Goal: Information Seeking & Learning: Learn about a topic

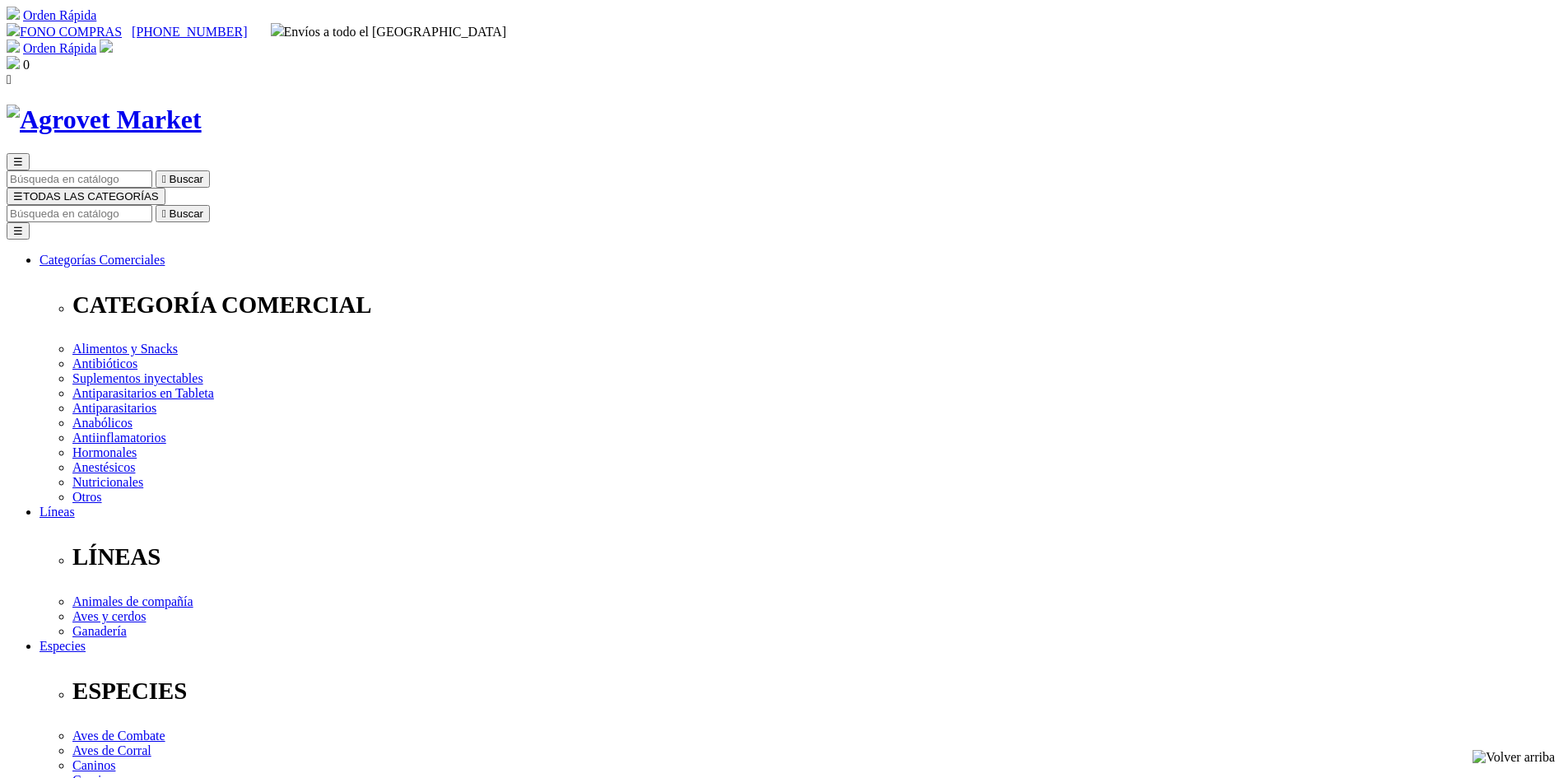
select select "0"
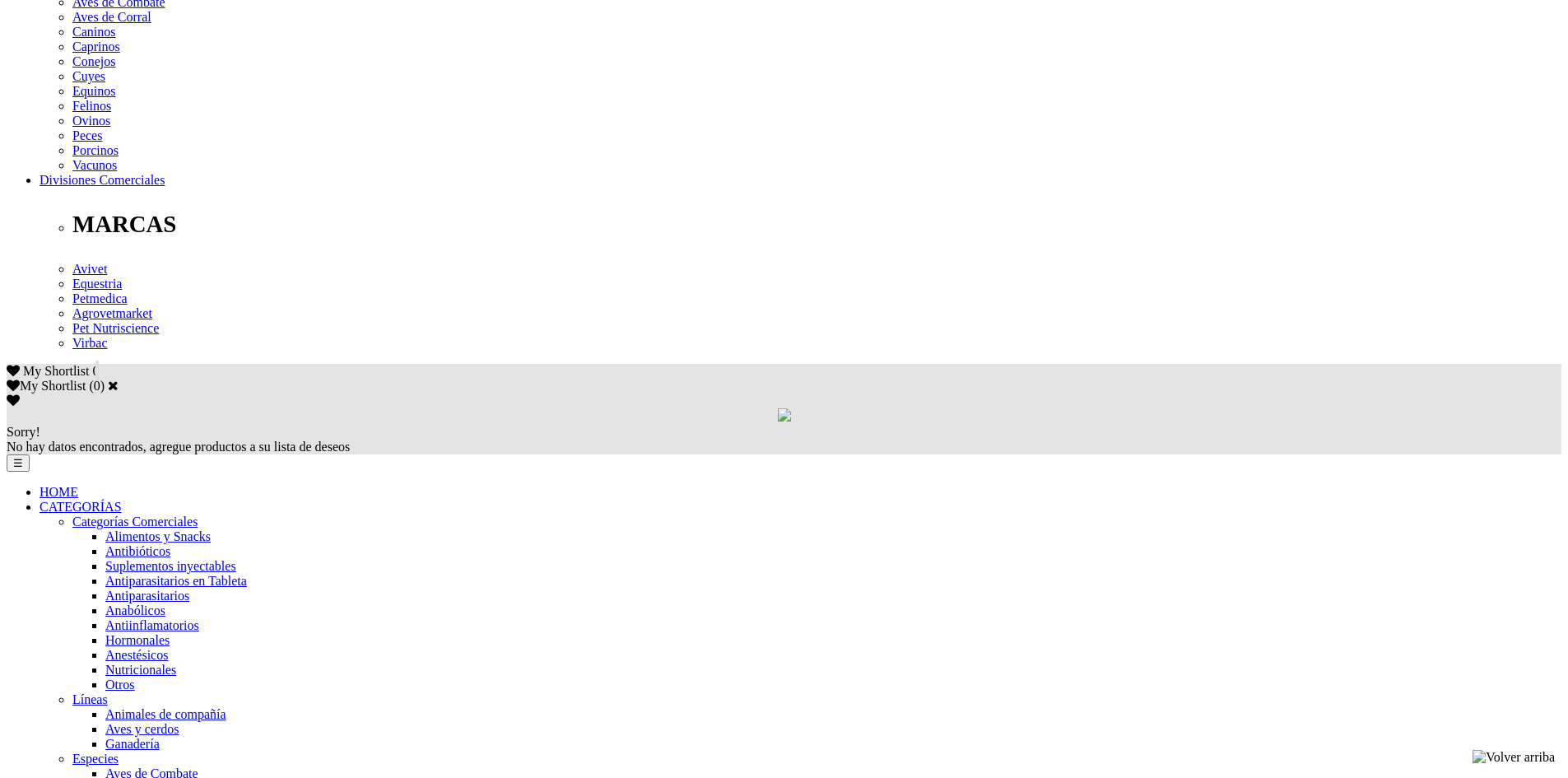
scroll to position [741, 0]
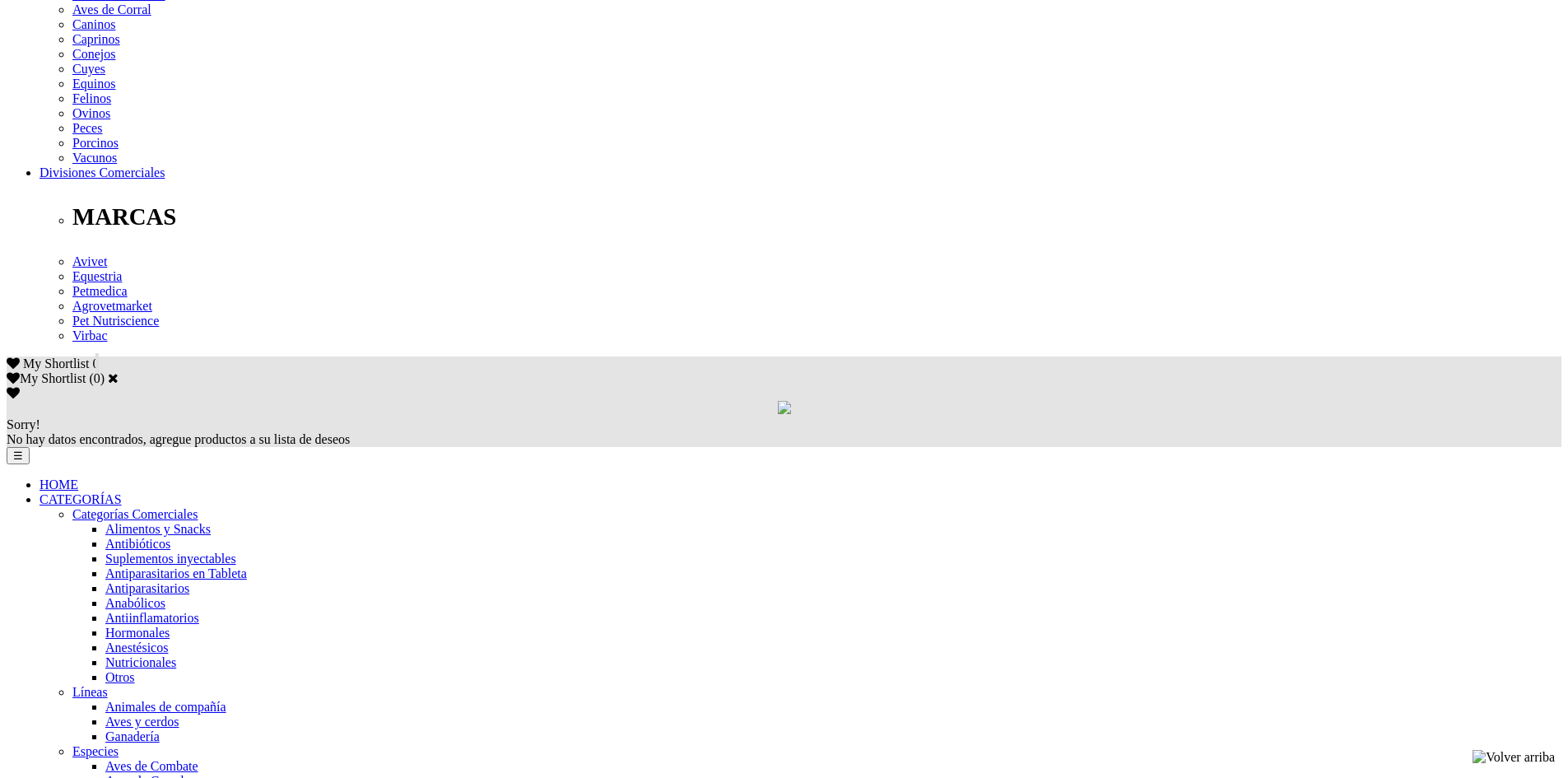
drag, startPoint x: 629, startPoint y: 92, endPoint x: 657, endPoint y: 108, distance: 32.2
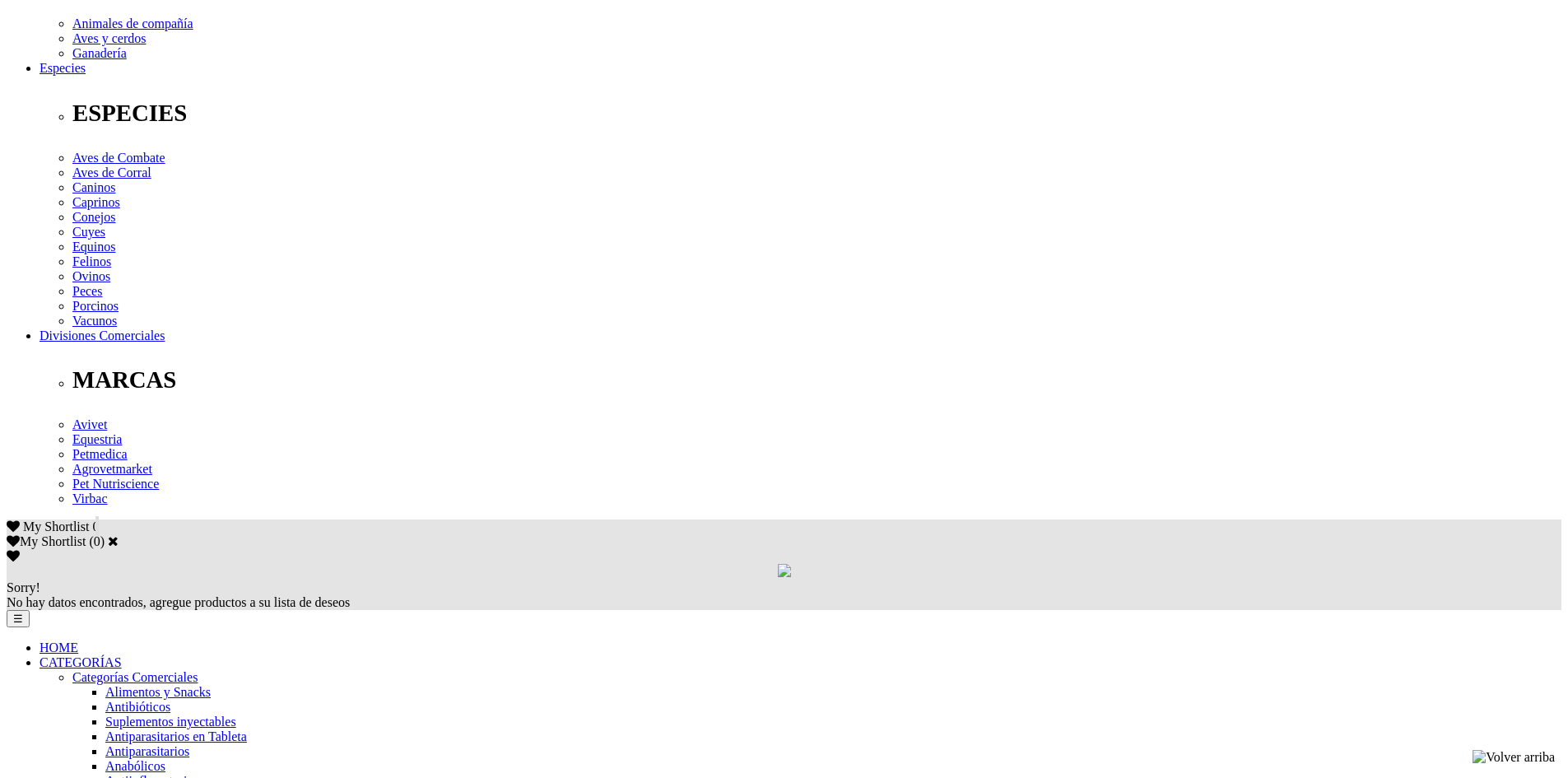
scroll to position [577, 0]
drag, startPoint x: 815, startPoint y: 273, endPoint x: 753, endPoint y: 282, distance: 62.6
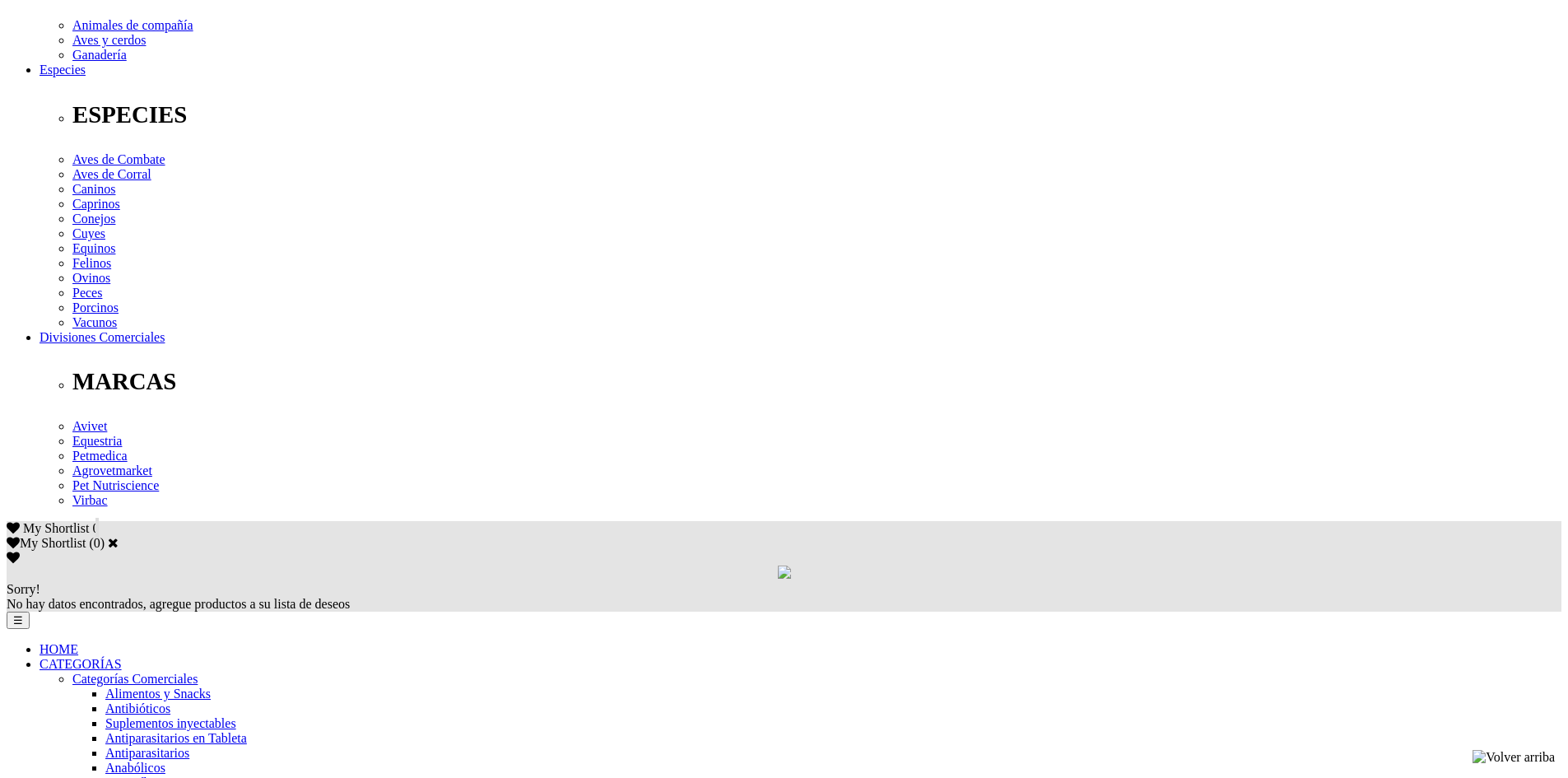
drag, startPoint x: 792, startPoint y: 280, endPoint x: 1051, endPoint y: 291, distance: 259.2
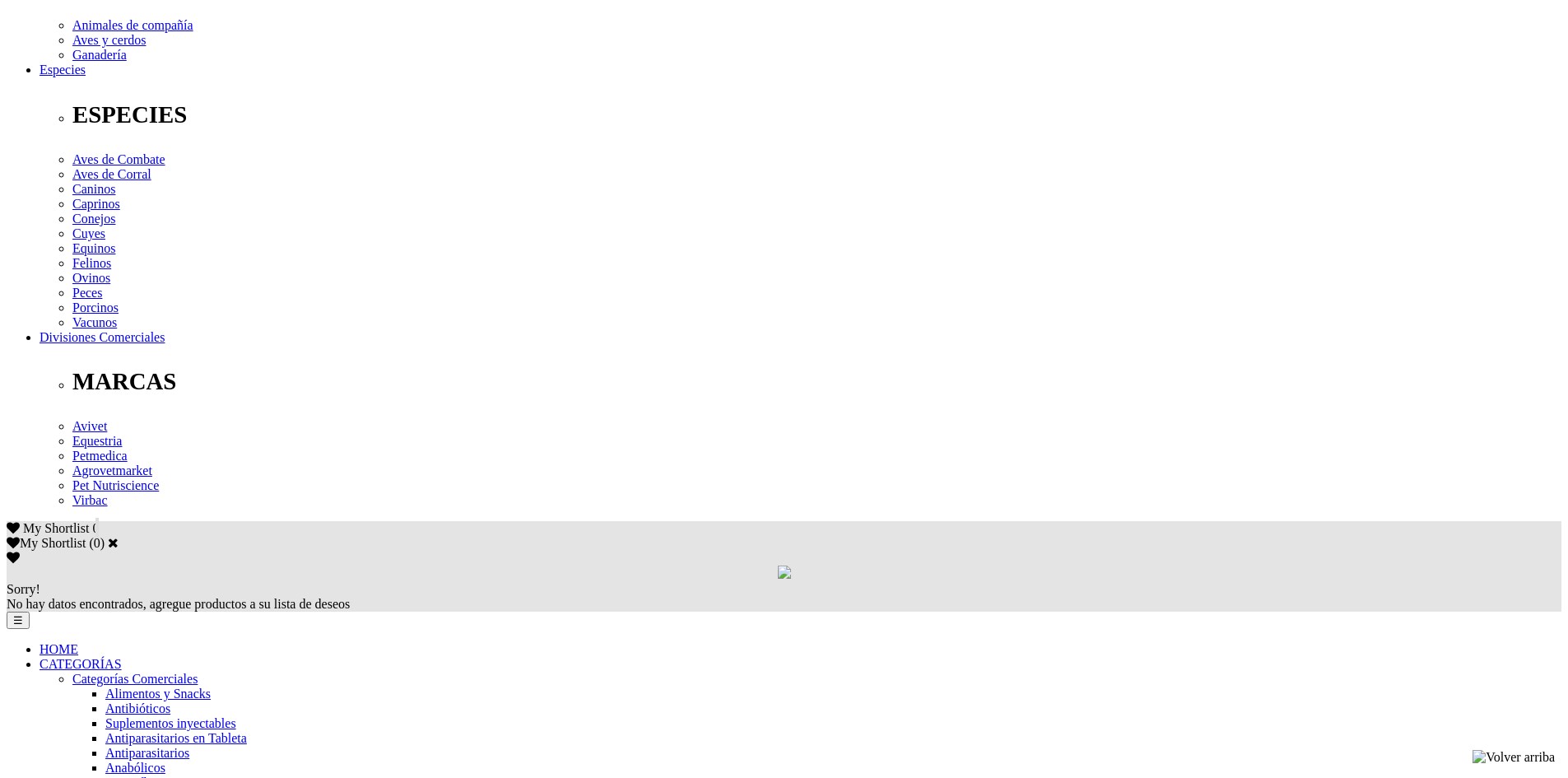
drag, startPoint x: 903, startPoint y: 317, endPoint x: 787, endPoint y: 333, distance: 117.1
drag, startPoint x: 751, startPoint y: 295, endPoint x: 763, endPoint y: 295, distance: 12.0
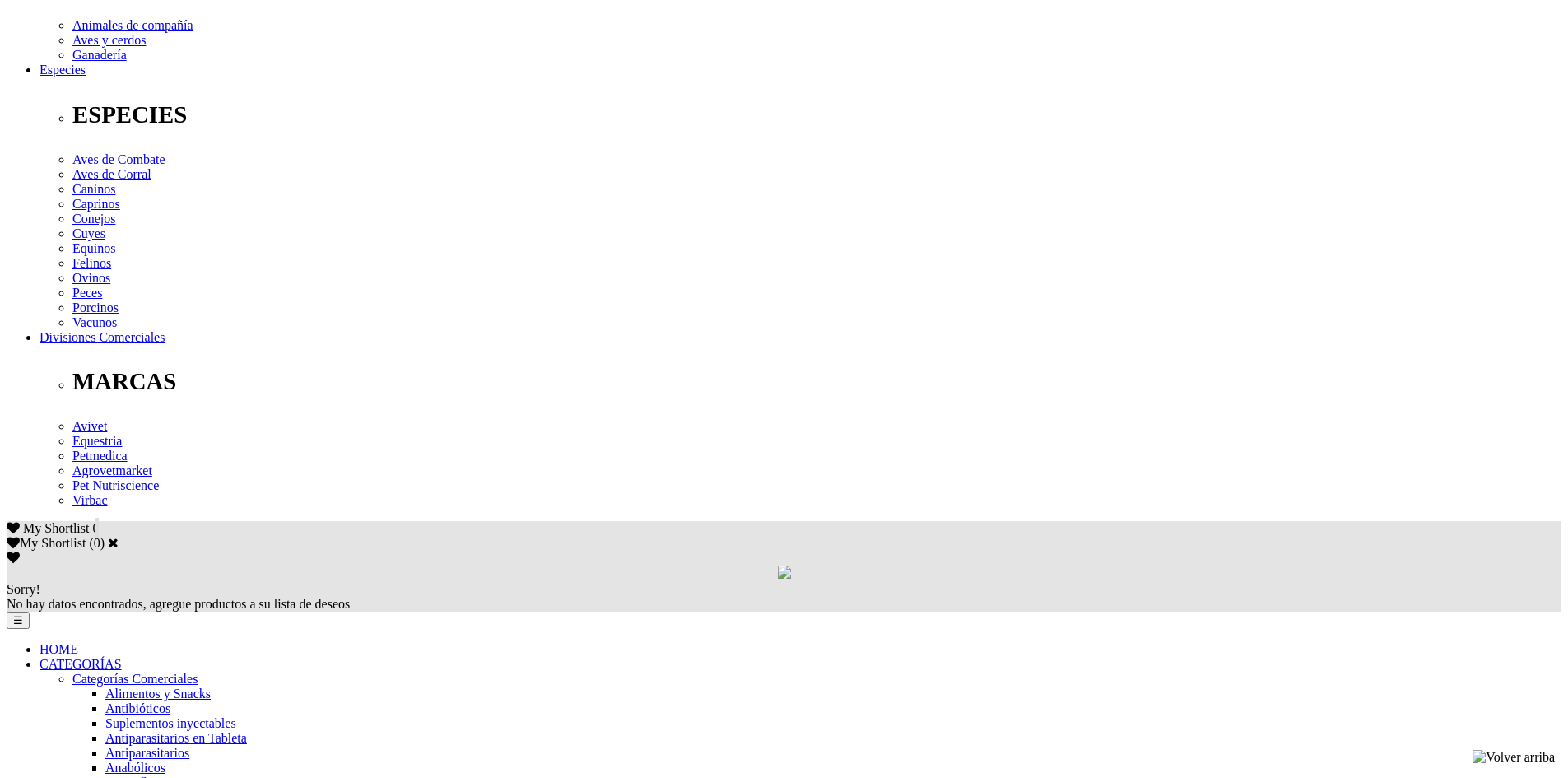
drag, startPoint x: 750, startPoint y: 304, endPoint x: 721, endPoint y: 307, distance: 29.2
drag, startPoint x: 701, startPoint y: 306, endPoint x: 682, endPoint y: 317, distance: 22.0
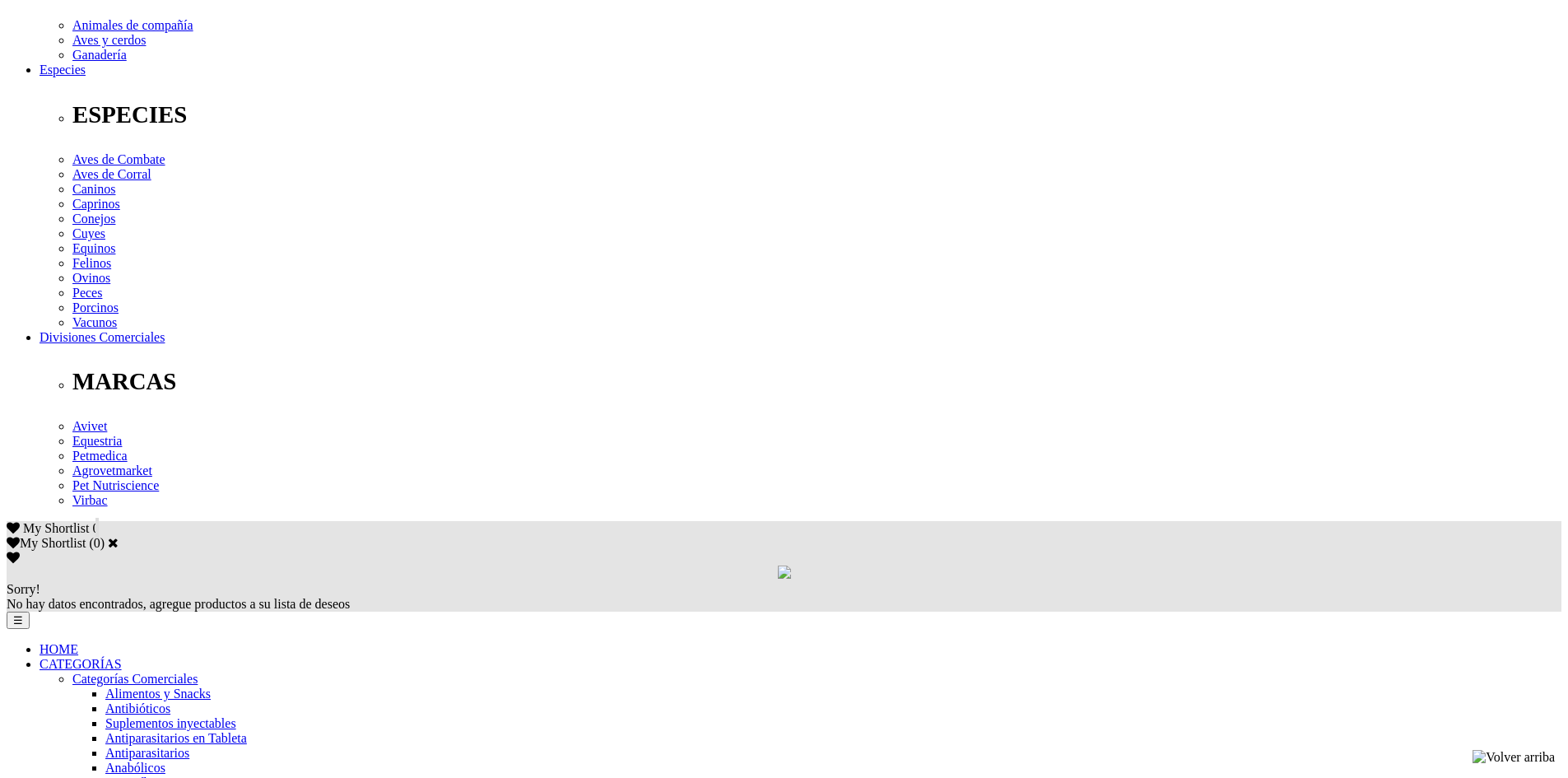
drag, startPoint x: 671, startPoint y: 302, endPoint x: 687, endPoint y: 304, distance: 16.1
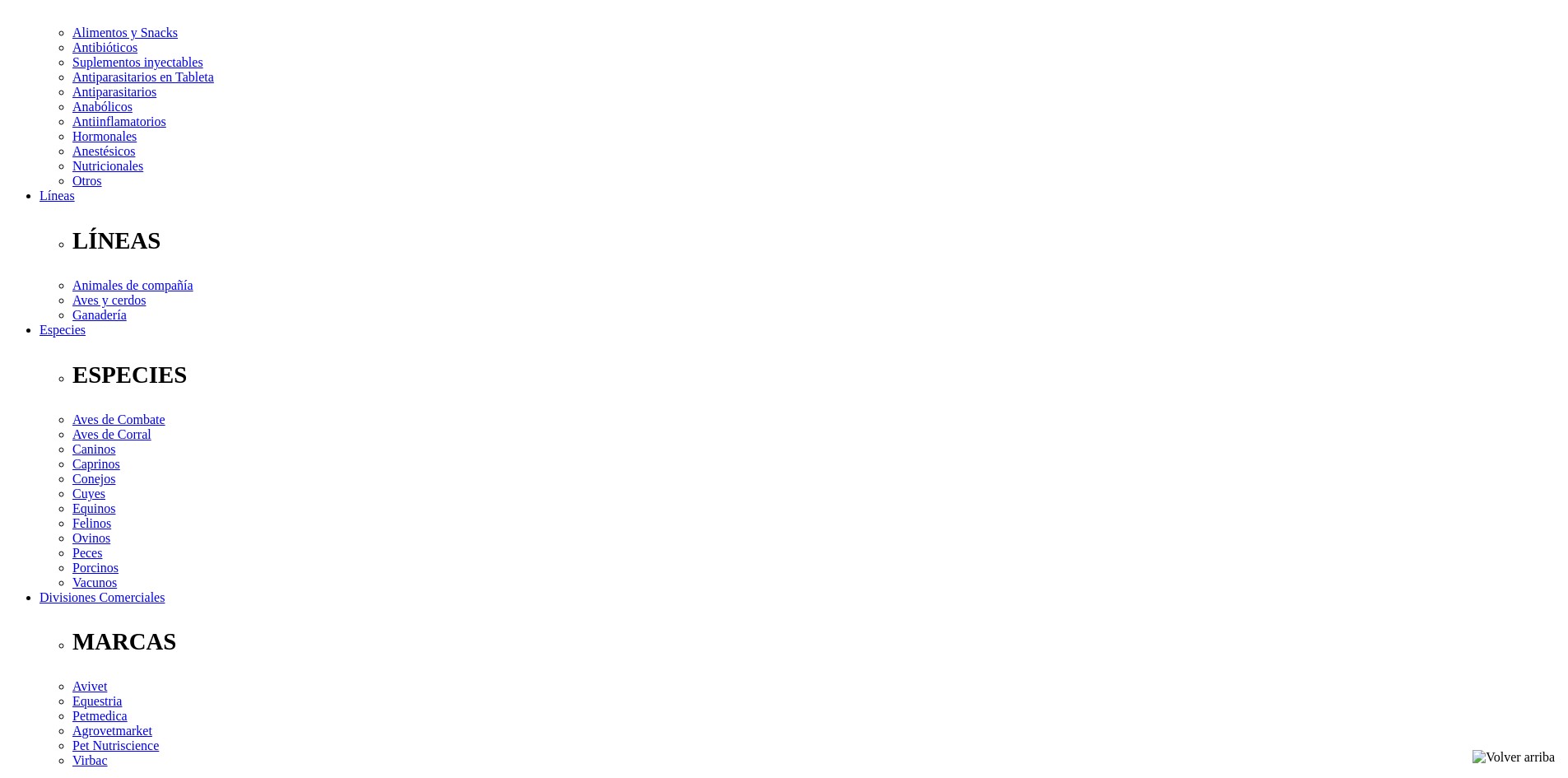
scroll to position [412, 0]
